Goal: Task Accomplishment & Management: Manage account settings

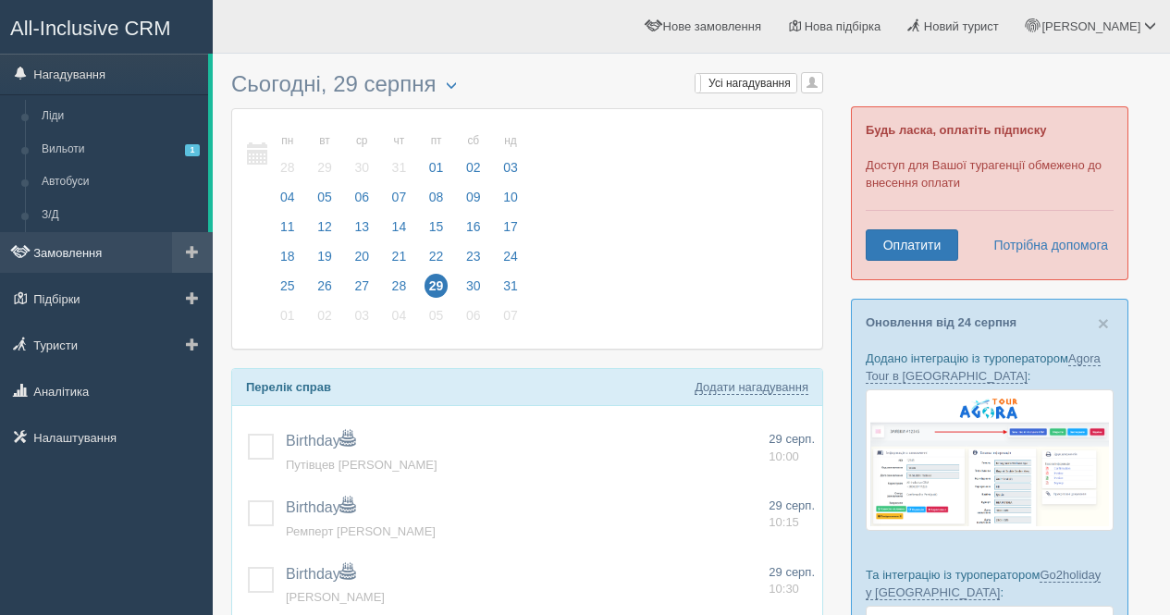
click at [80, 252] on link "Замовлення" at bounding box center [106, 252] width 213 height 41
click at [77, 264] on link "Замовлення" at bounding box center [106, 252] width 213 height 41
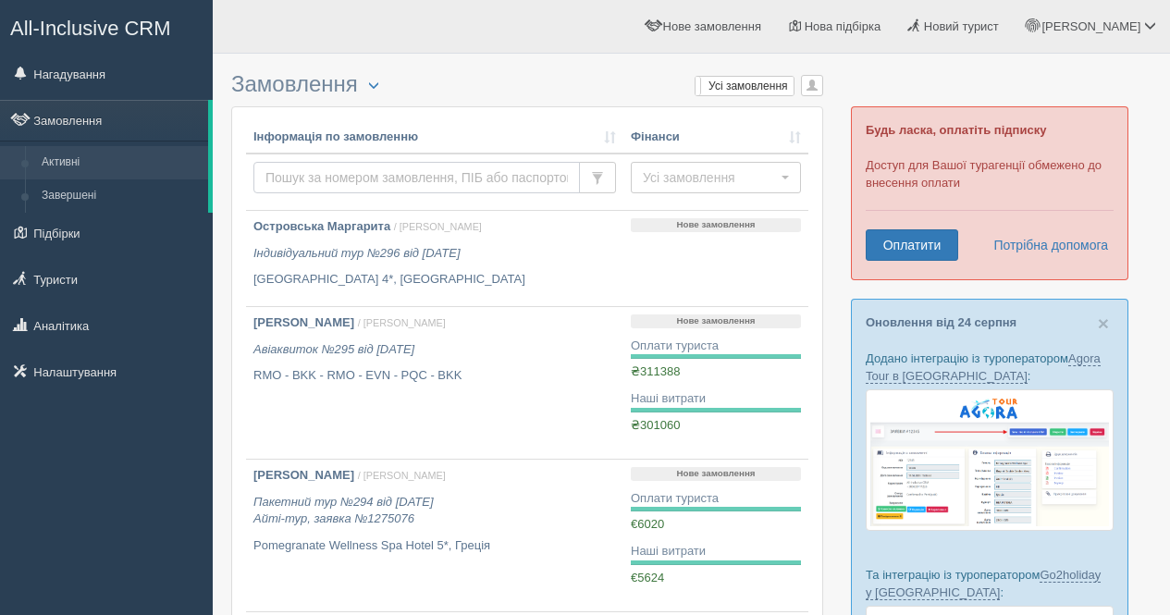
click at [335, 177] on input "text" at bounding box center [416, 177] width 326 height 31
type input "михайлів"
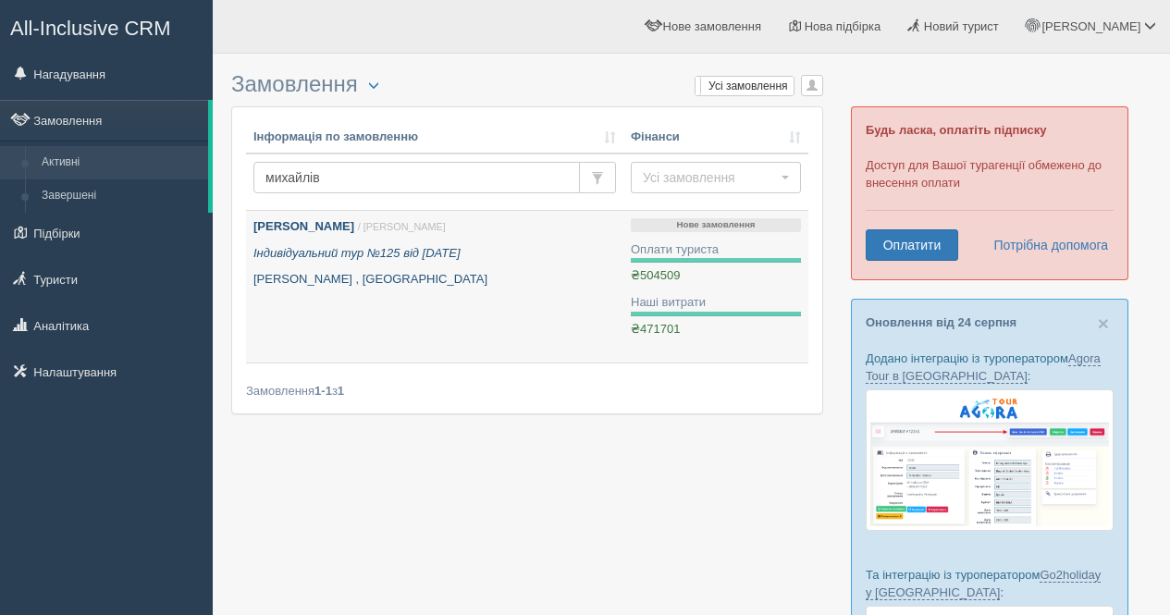
click at [314, 240] on div "[PERSON_NAME] / [PERSON_NAME] Індивідуальний тур №125 від [DATE] [PERSON_NAME] …" at bounding box center [434, 253] width 363 height 70
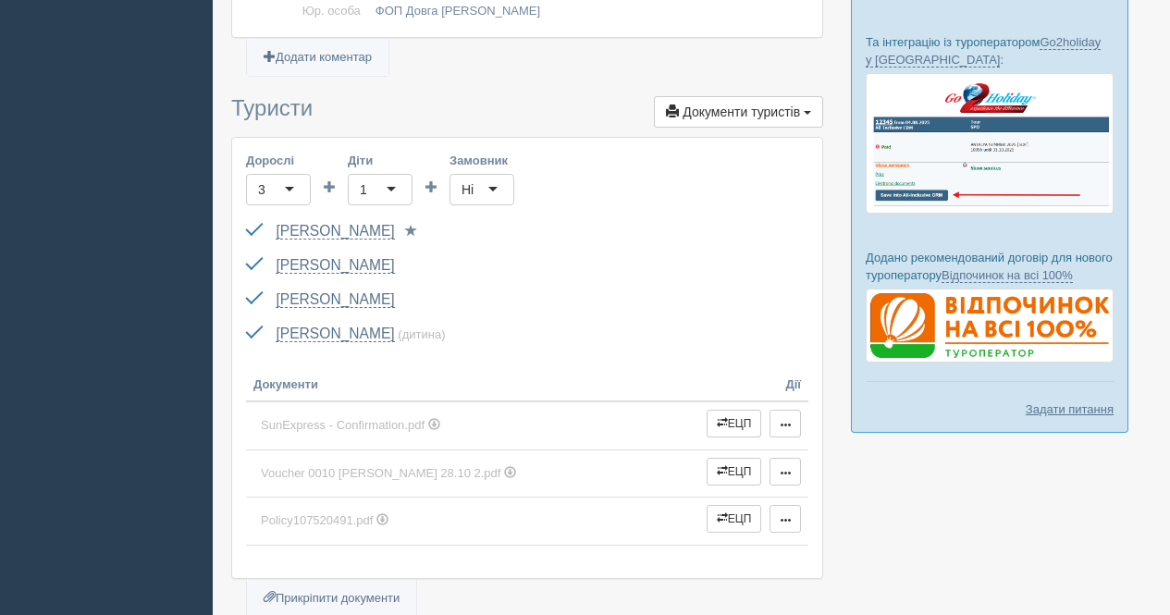
scroll to position [555, 0]
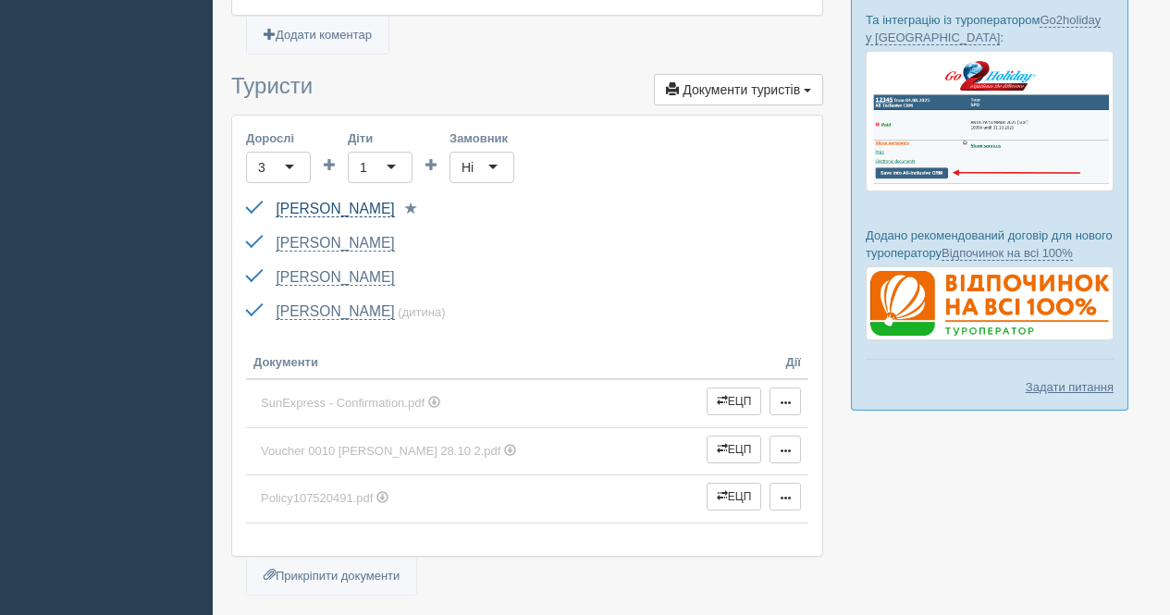
click at [340, 201] on link "Михайлів Ярина" at bounding box center [335, 209] width 118 height 17
